Goal: Transaction & Acquisition: Book appointment/travel/reservation

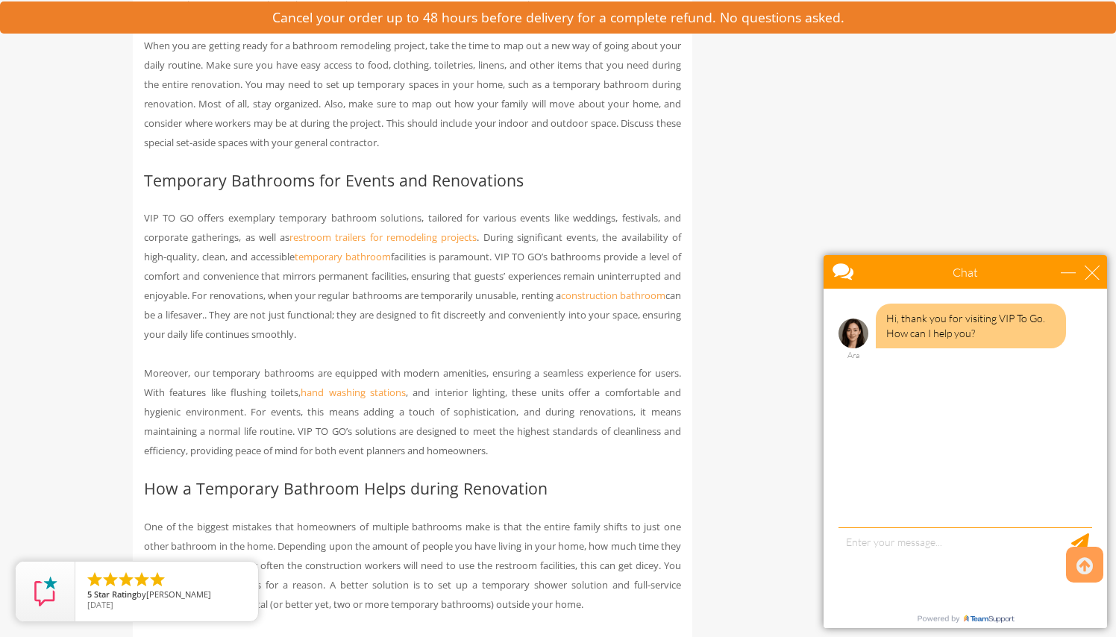
scroll to position [1368, 0]
click at [561, 301] on link "construction bathroom" at bounding box center [613, 294] width 104 height 13
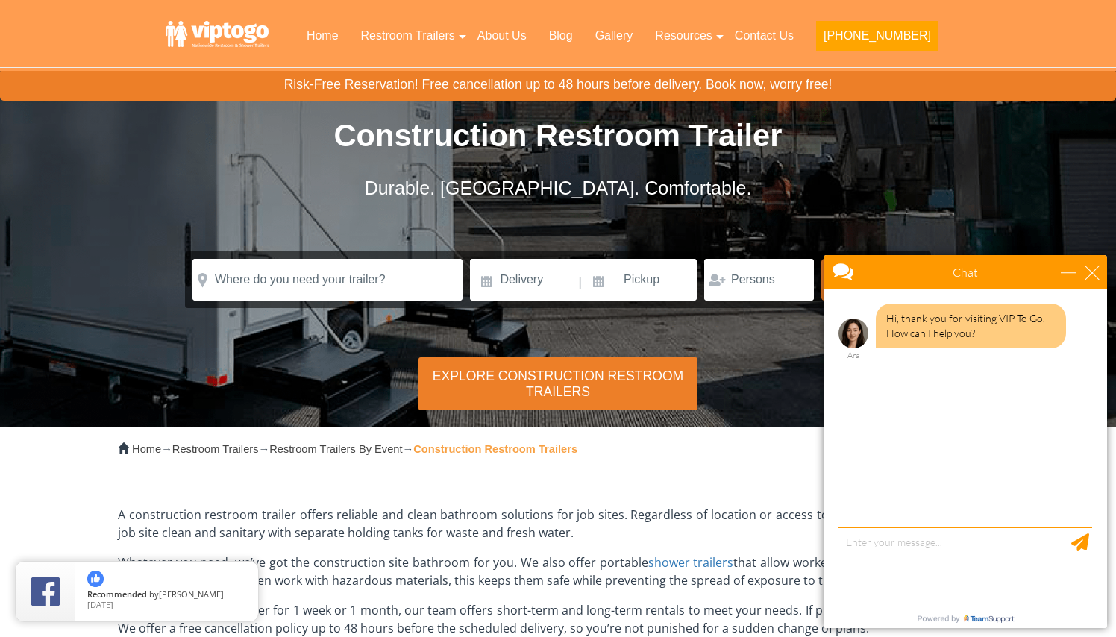
scroll to position [25, 0]
click at [530, 383] on div "Explore Construction Restroom Trailers" at bounding box center [558, 383] width 279 height 53
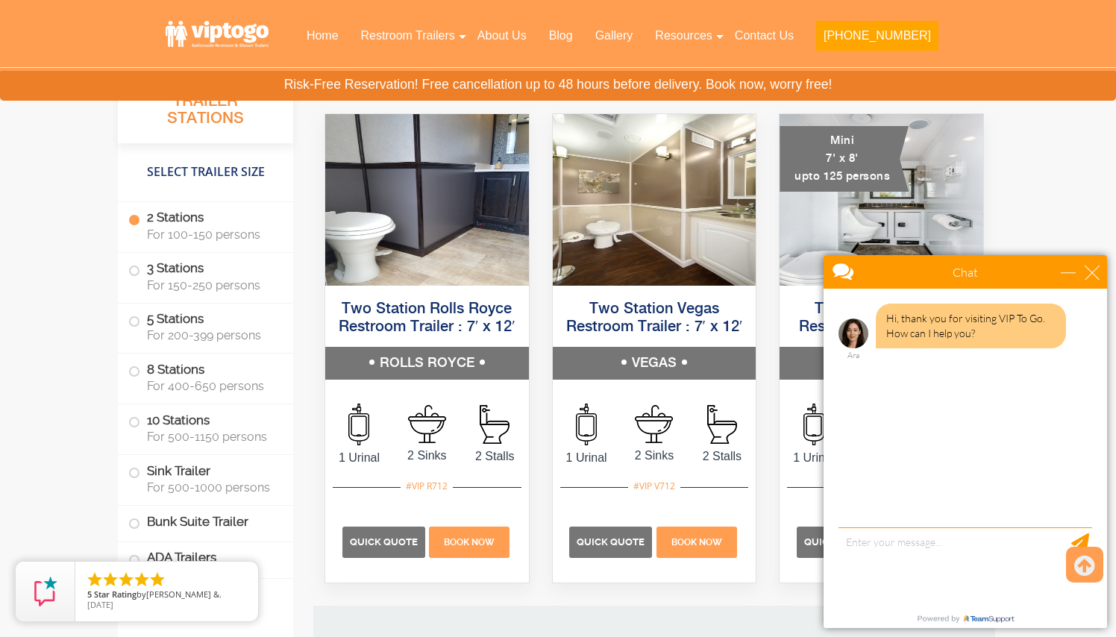
scroll to position [1414, 0]
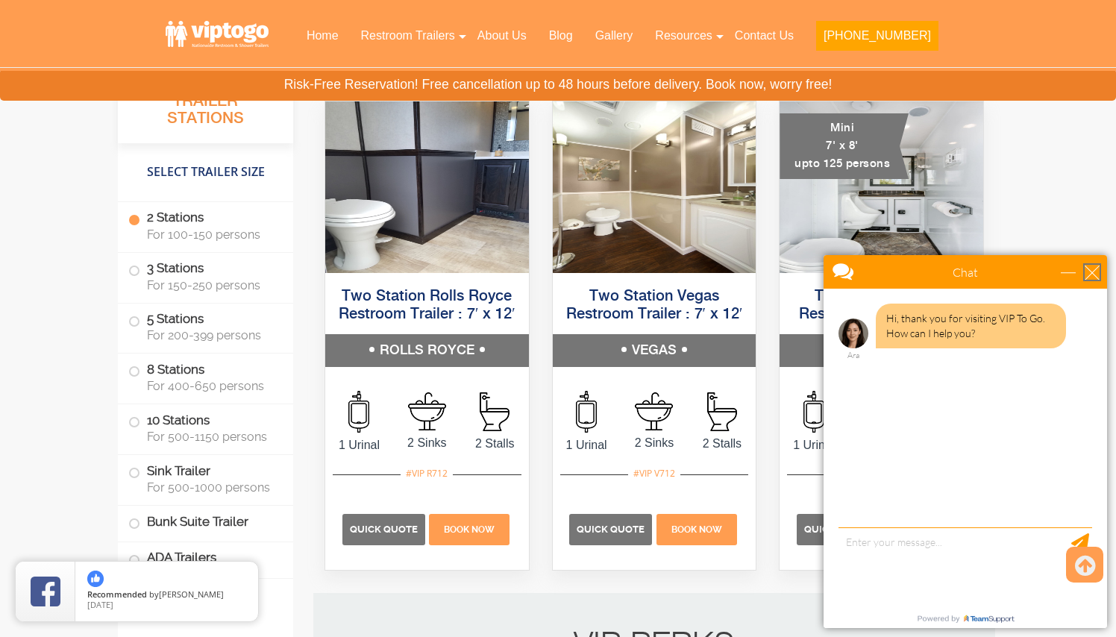
click at [1093, 270] on div "close" at bounding box center [1092, 272] width 15 height 15
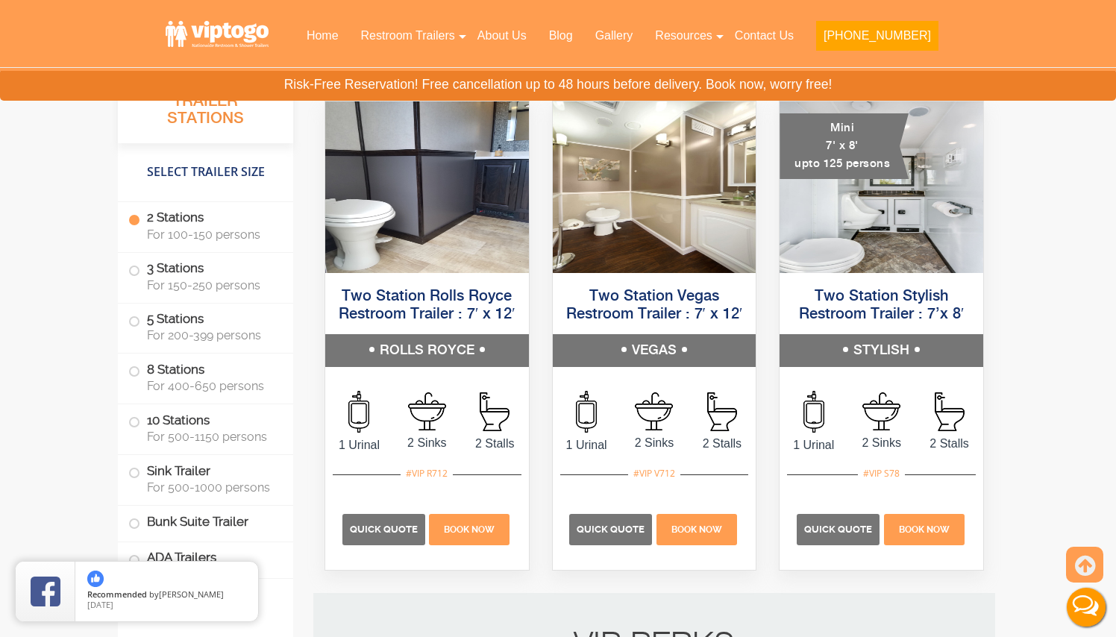
scroll to position [0, 0]
click at [391, 524] on span "Quick Quote" at bounding box center [384, 529] width 68 height 11
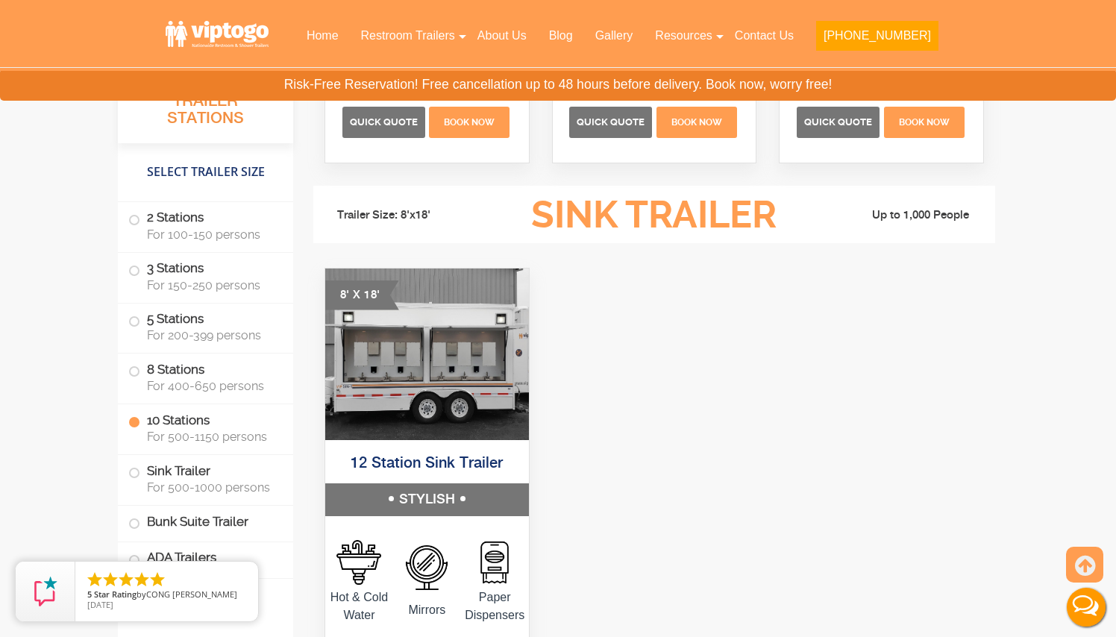
scroll to position [4514, 0]
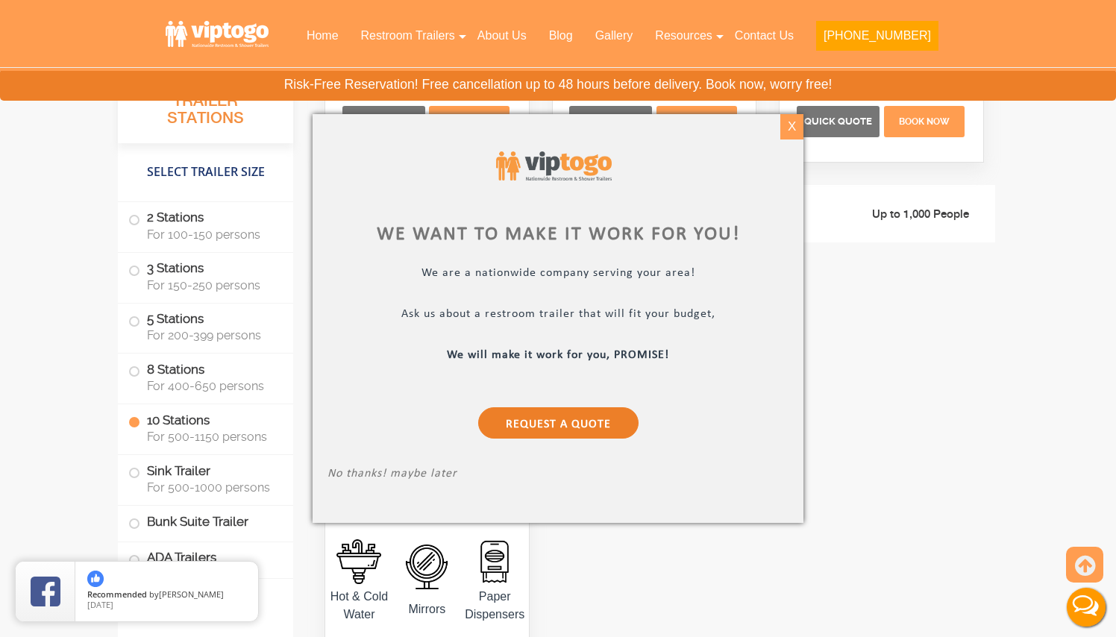
click at [795, 125] on div "X" at bounding box center [791, 126] width 23 height 25
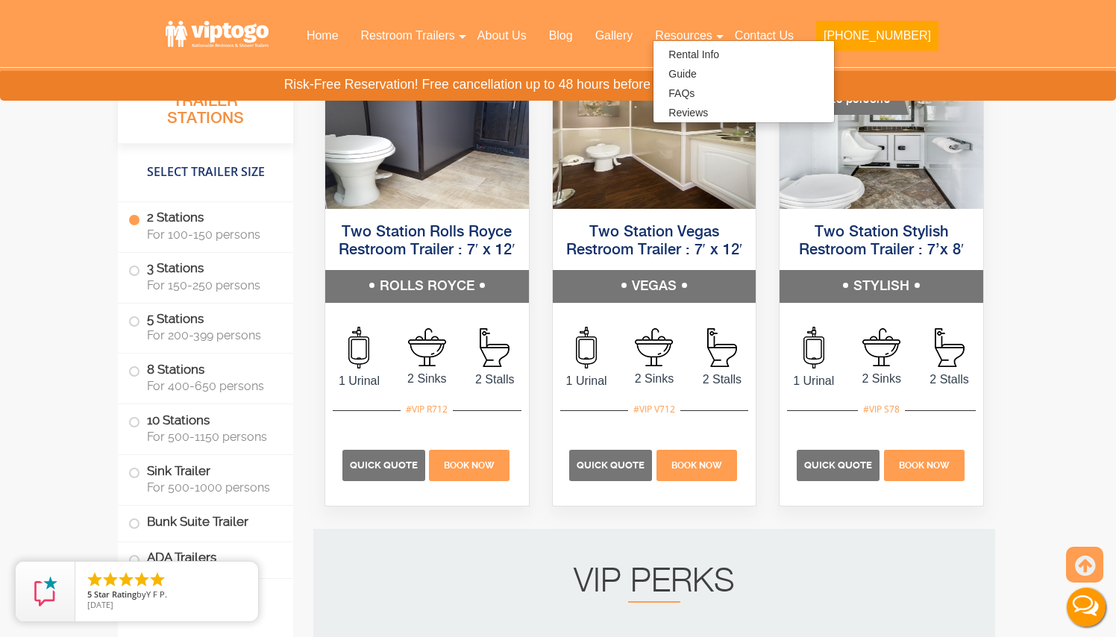
scroll to position [1489, 0]
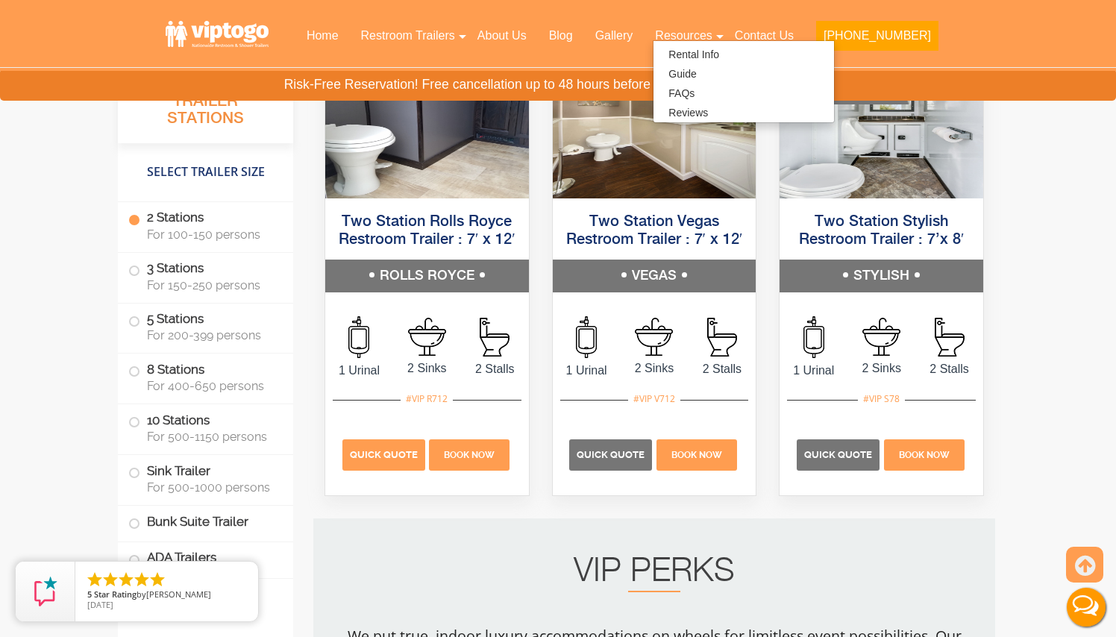
click at [385, 449] on span "Quick Quote" at bounding box center [384, 454] width 68 height 11
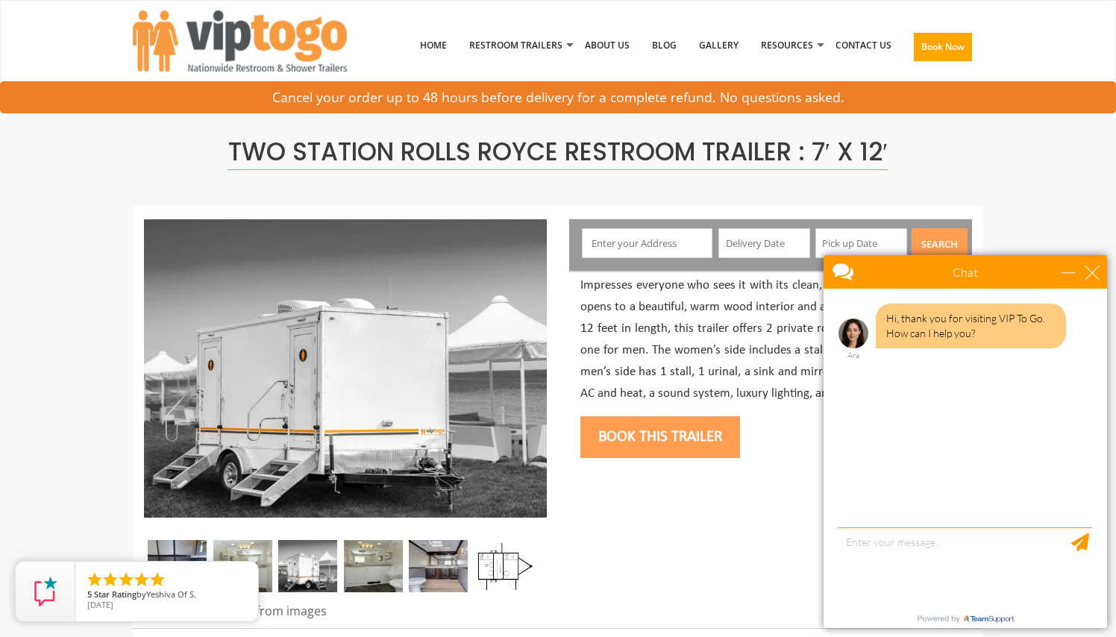
click at [650, 243] on input "text" at bounding box center [647, 243] width 131 height 30
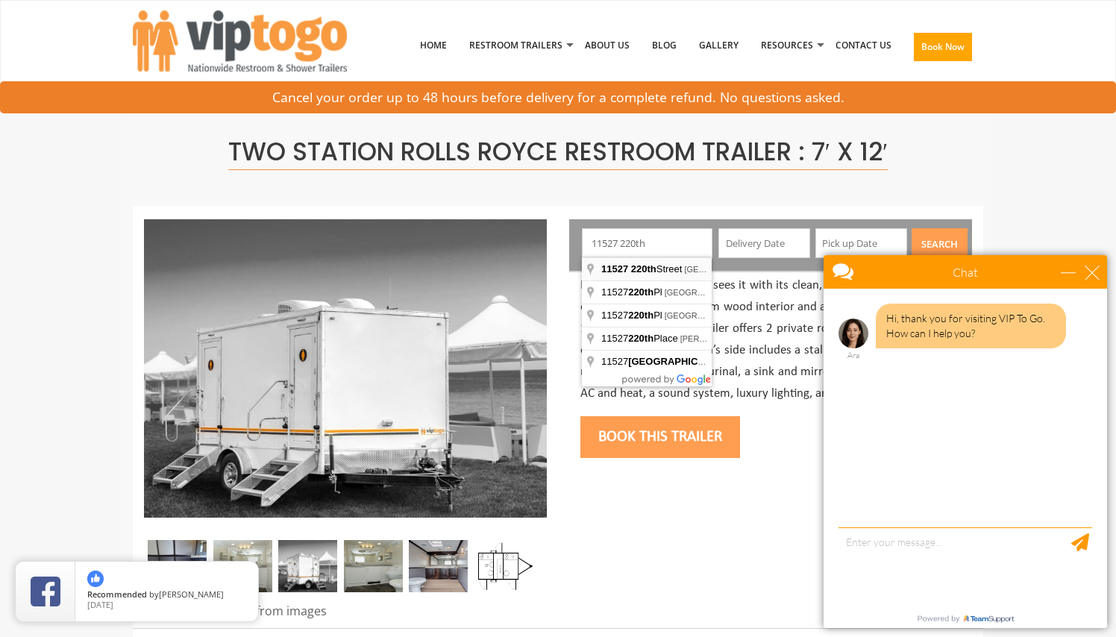
type input "11527 220th Street, Jamaica, NY, USA"
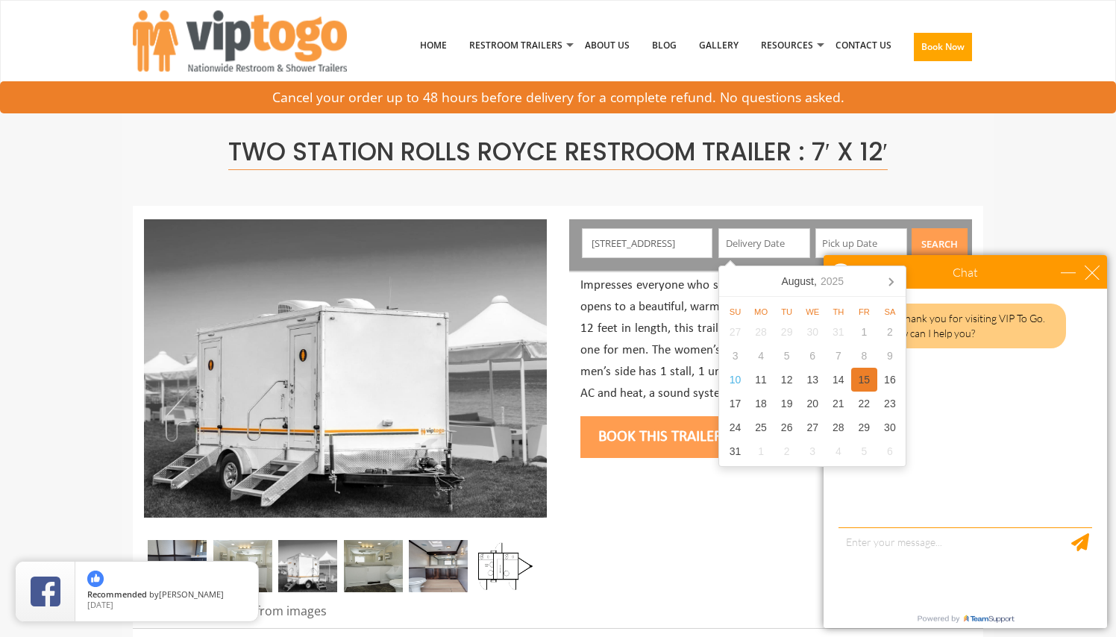
click at [863, 373] on div "15" at bounding box center [864, 380] width 26 height 24
type input "08/15/2025"
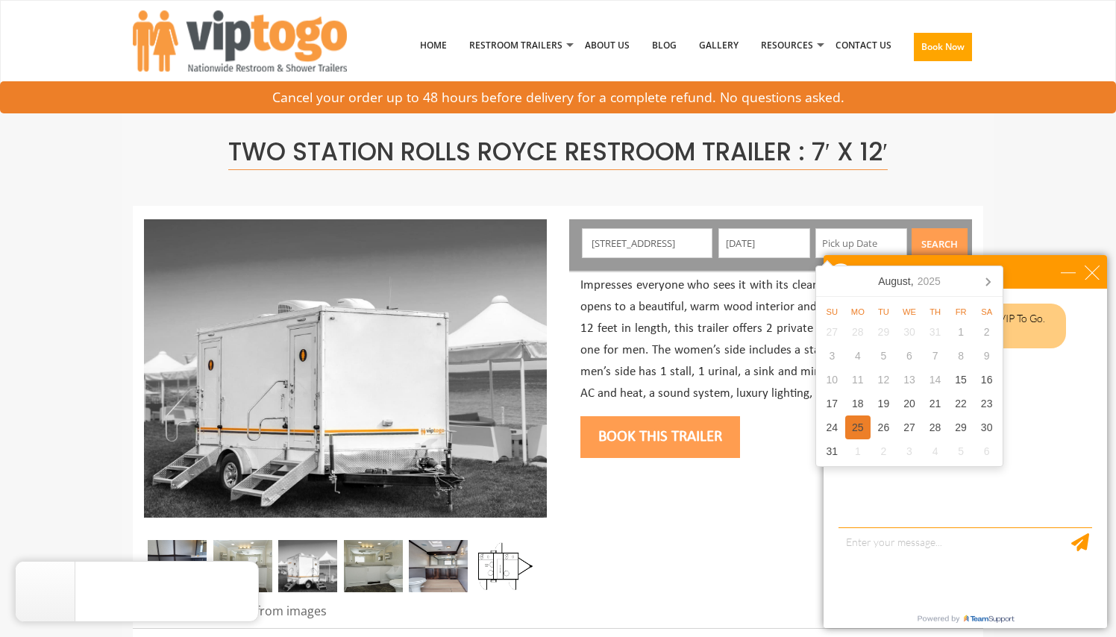
click at [863, 422] on div "25" at bounding box center [858, 428] width 26 height 24
type input "08/25/2025"
click at [936, 241] on button "Search" at bounding box center [940, 243] width 56 height 31
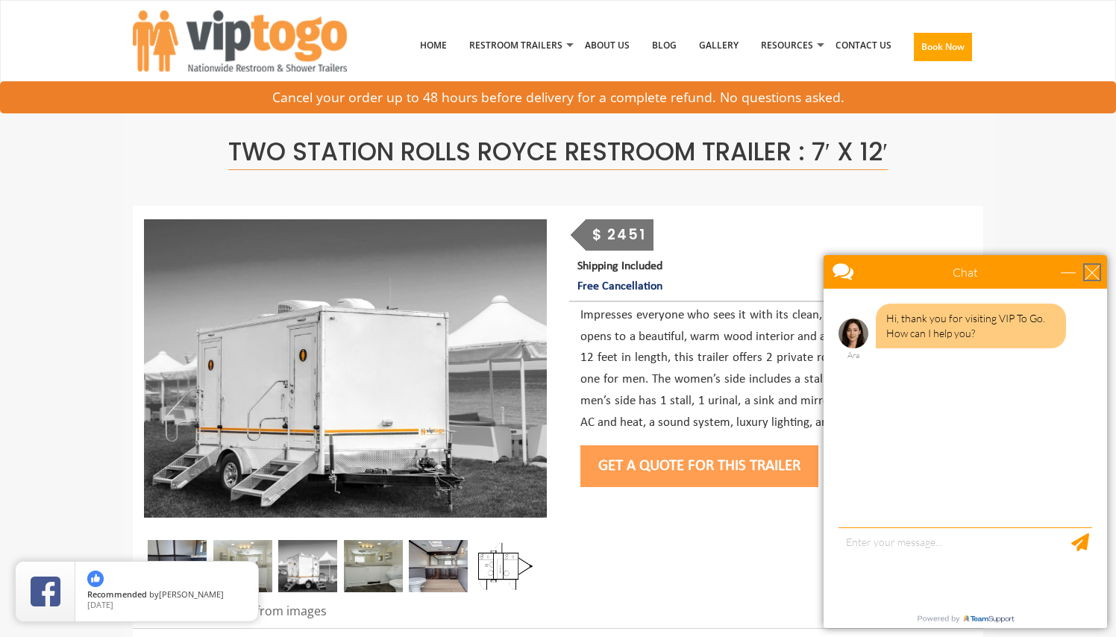
click at [1095, 269] on div "close" at bounding box center [1092, 272] width 15 height 15
